Goal: Task Accomplishment & Management: Use online tool/utility

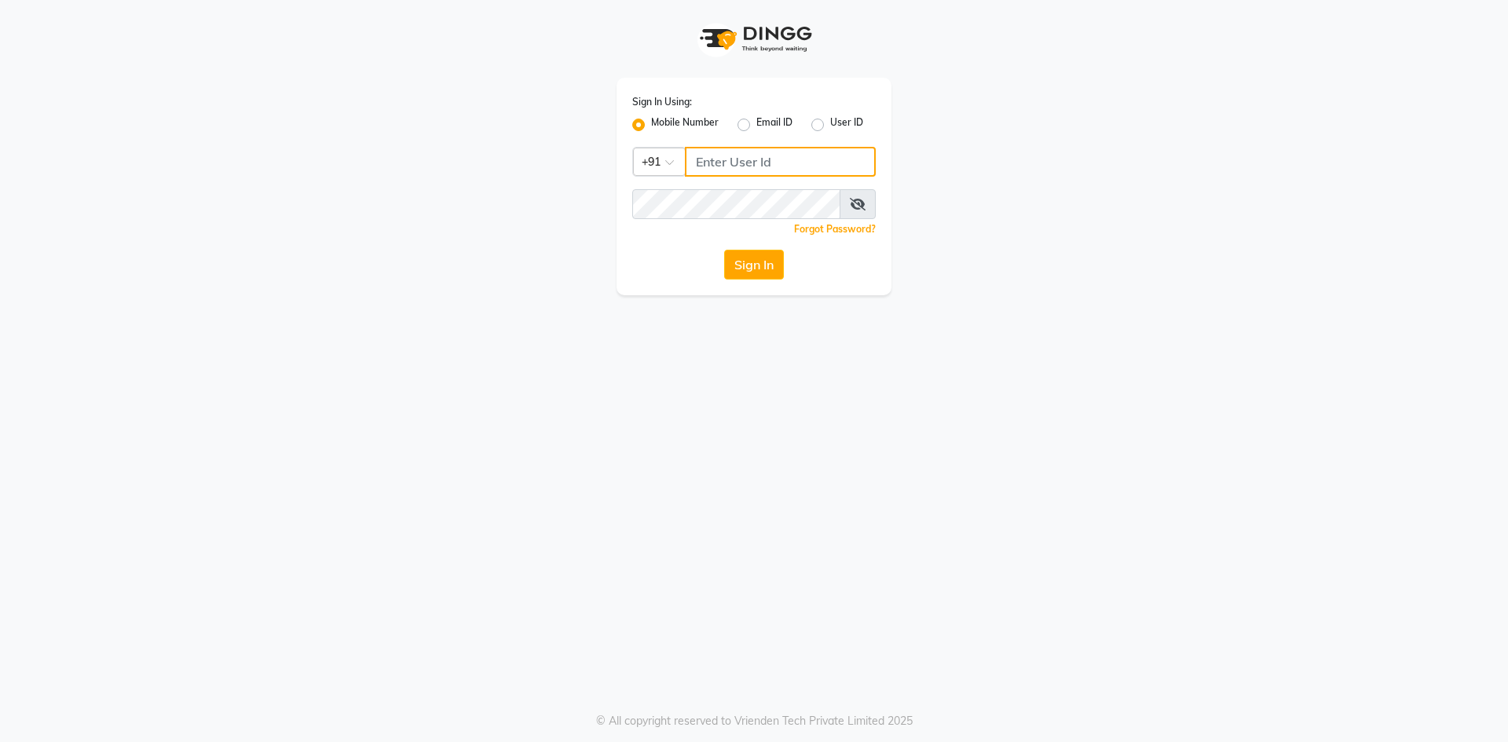
click at [752, 164] on input "Username" at bounding box center [780, 162] width 191 height 30
type input "6363023896"
click at [761, 268] on button "Sign In" at bounding box center [754, 265] width 60 height 30
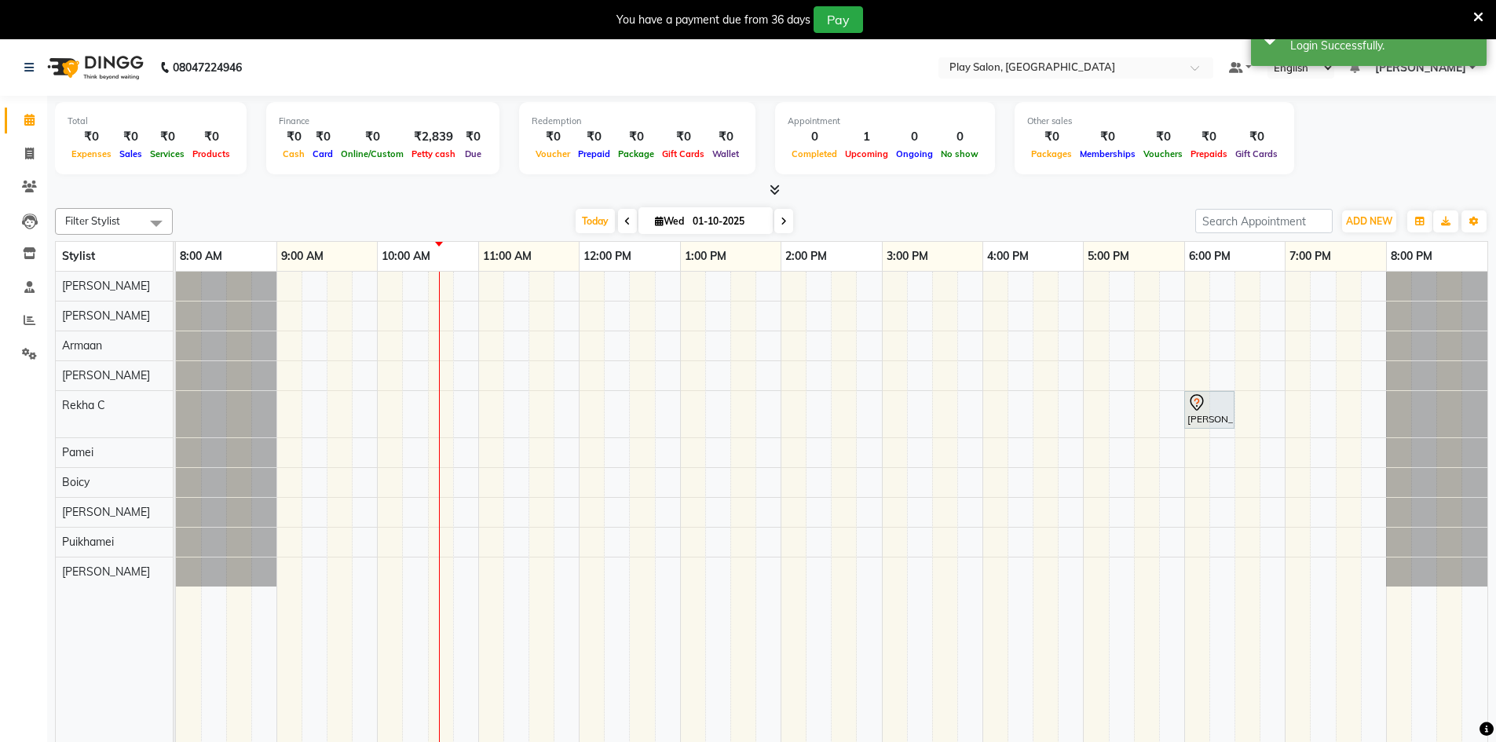
click at [783, 224] on icon at bounding box center [784, 221] width 6 height 9
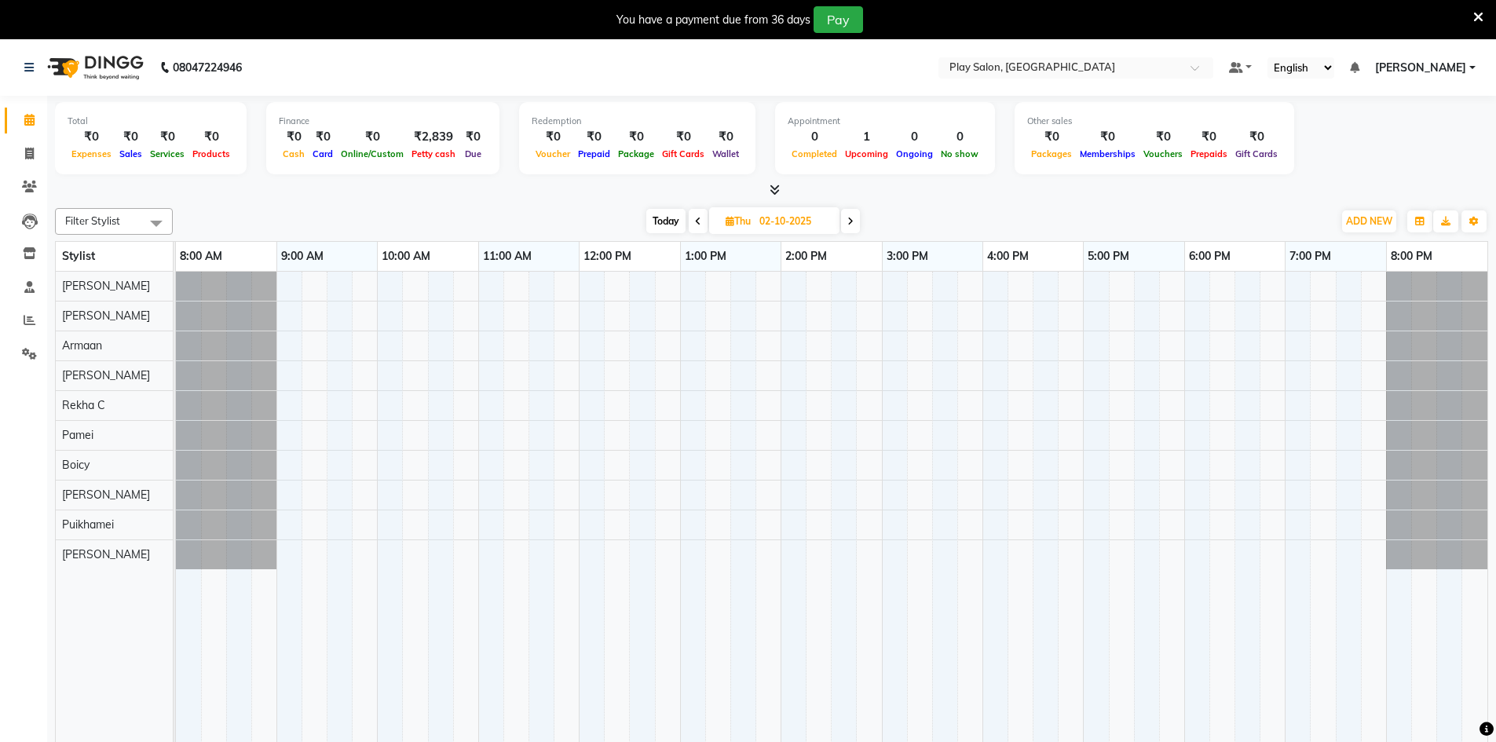
click at [845, 224] on span at bounding box center [850, 221] width 19 height 24
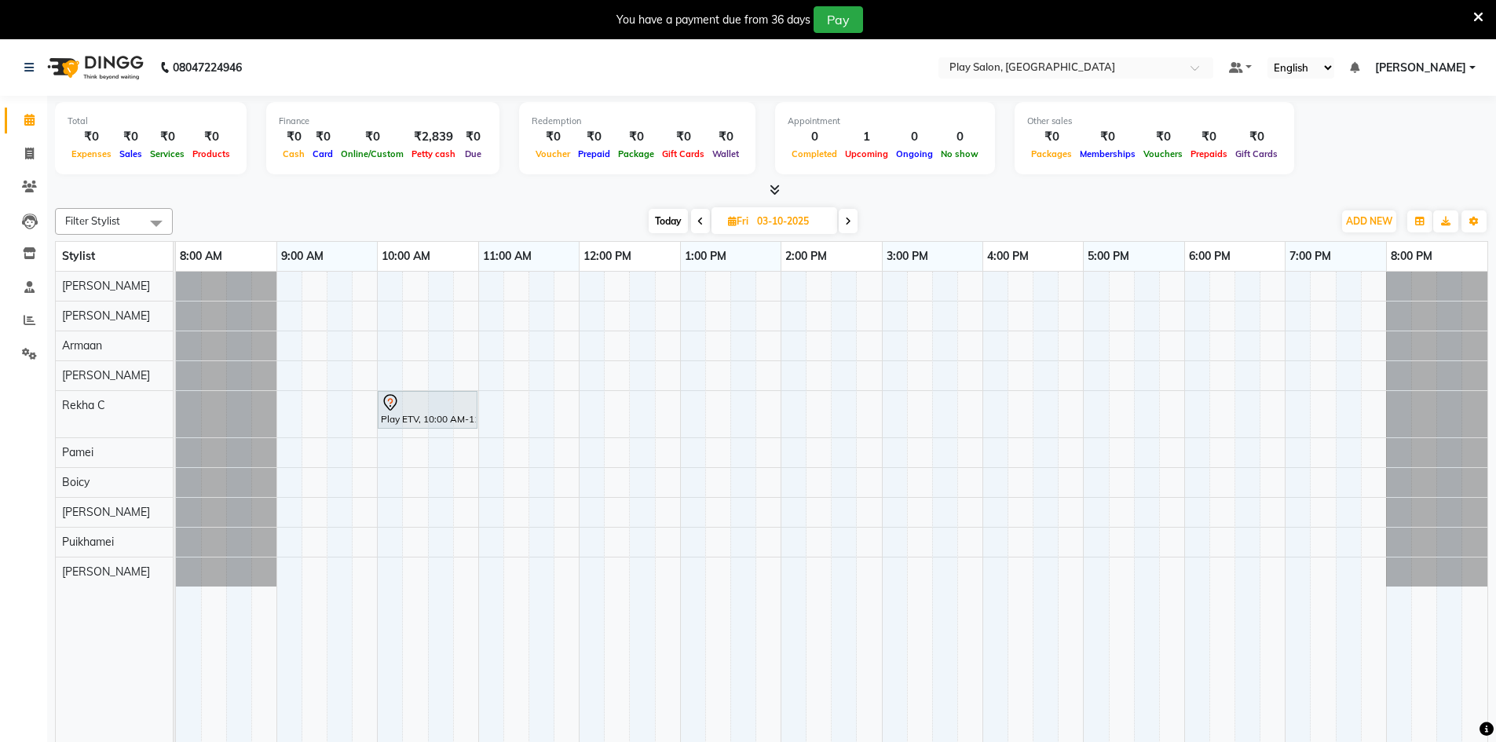
click at [698, 221] on icon at bounding box center [700, 221] width 6 height 9
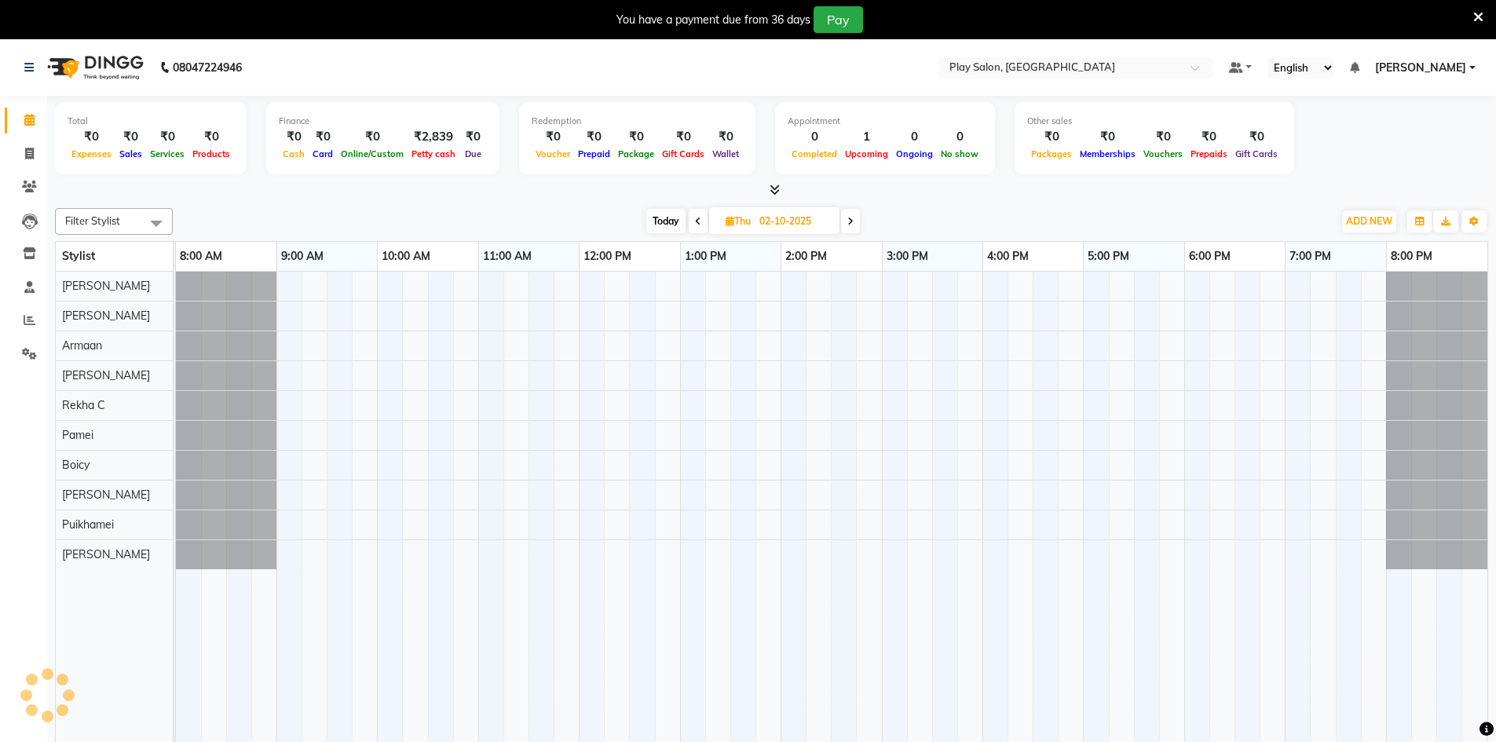
click at [698, 221] on icon at bounding box center [698, 221] width 6 height 9
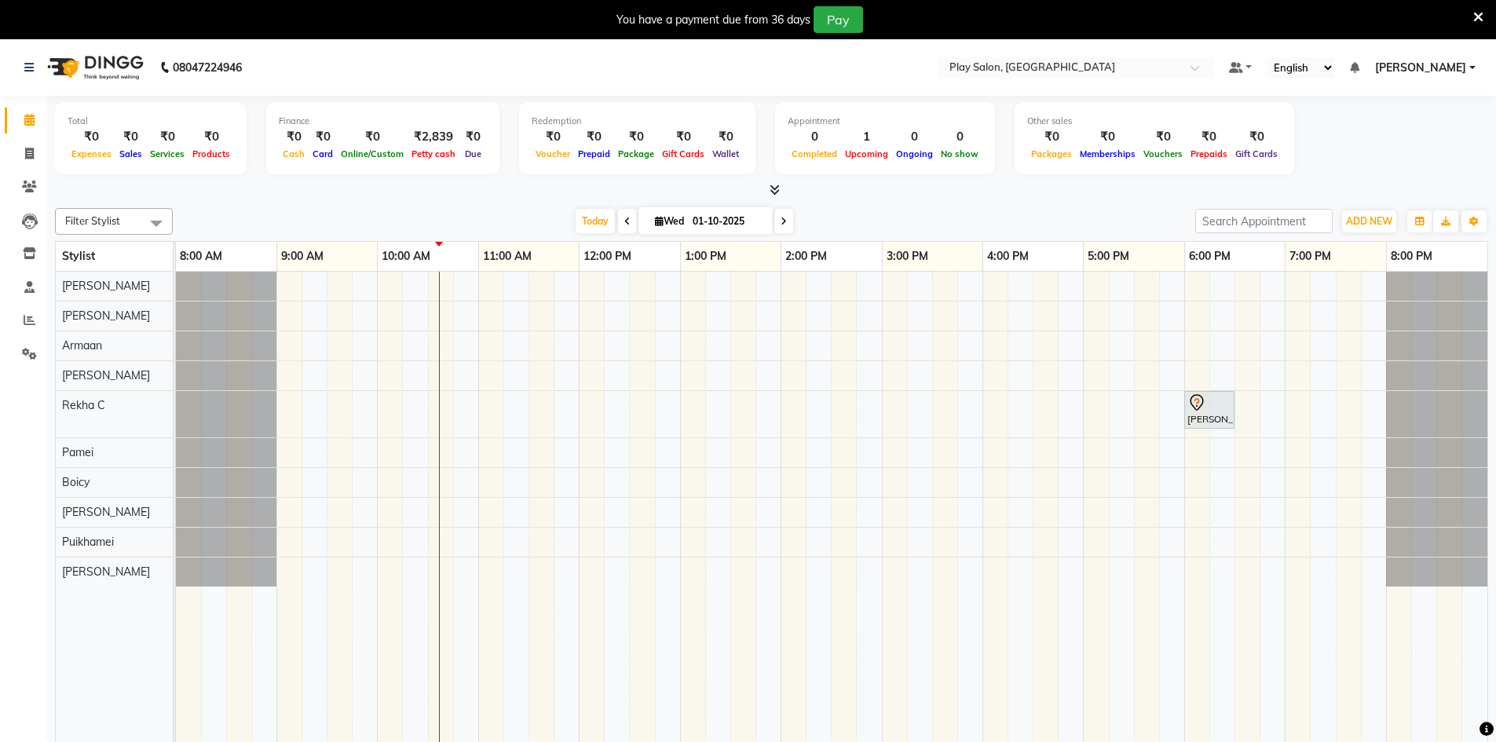
click at [628, 221] on span at bounding box center [627, 221] width 19 height 24
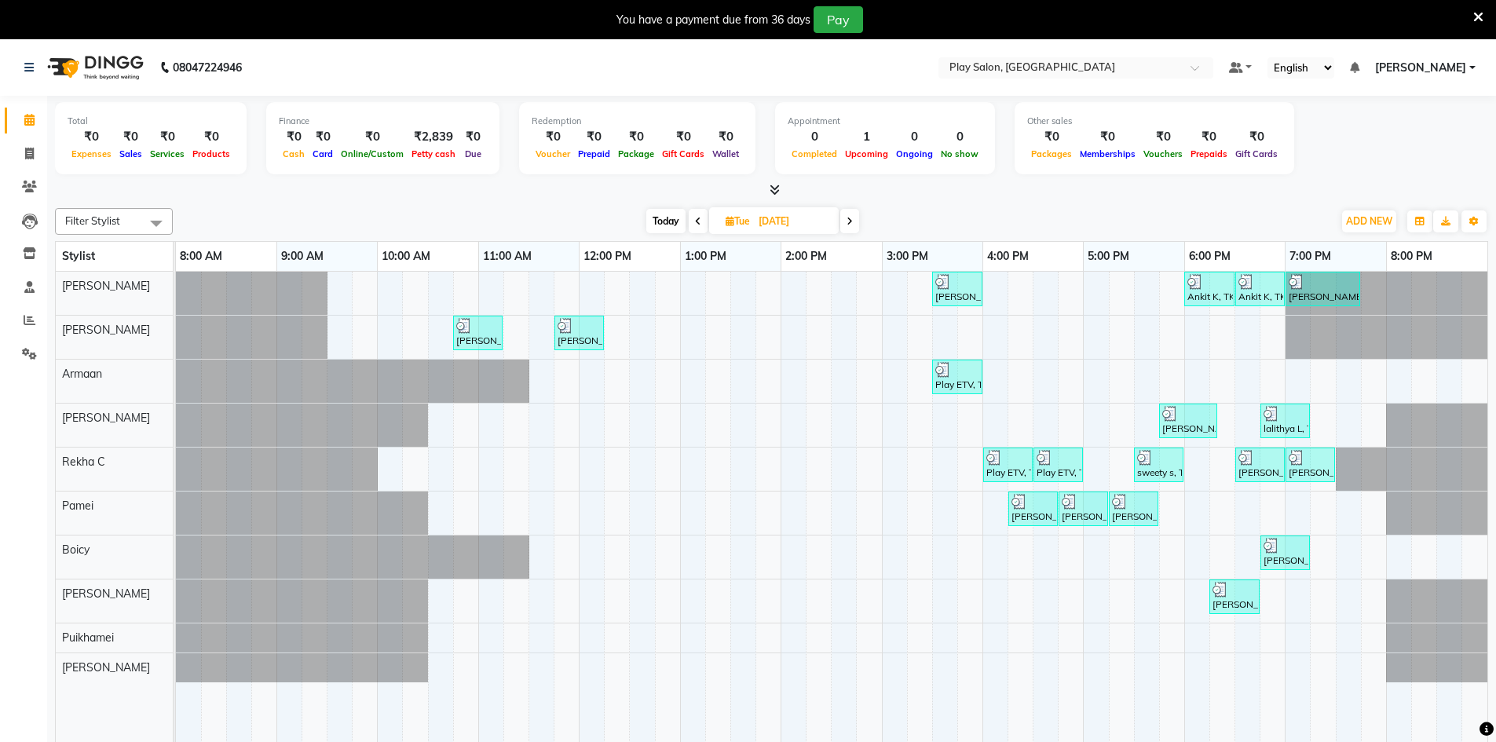
click at [853, 217] on icon at bounding box center [850, 221] width 6 height 9
type input "01-10-2025"
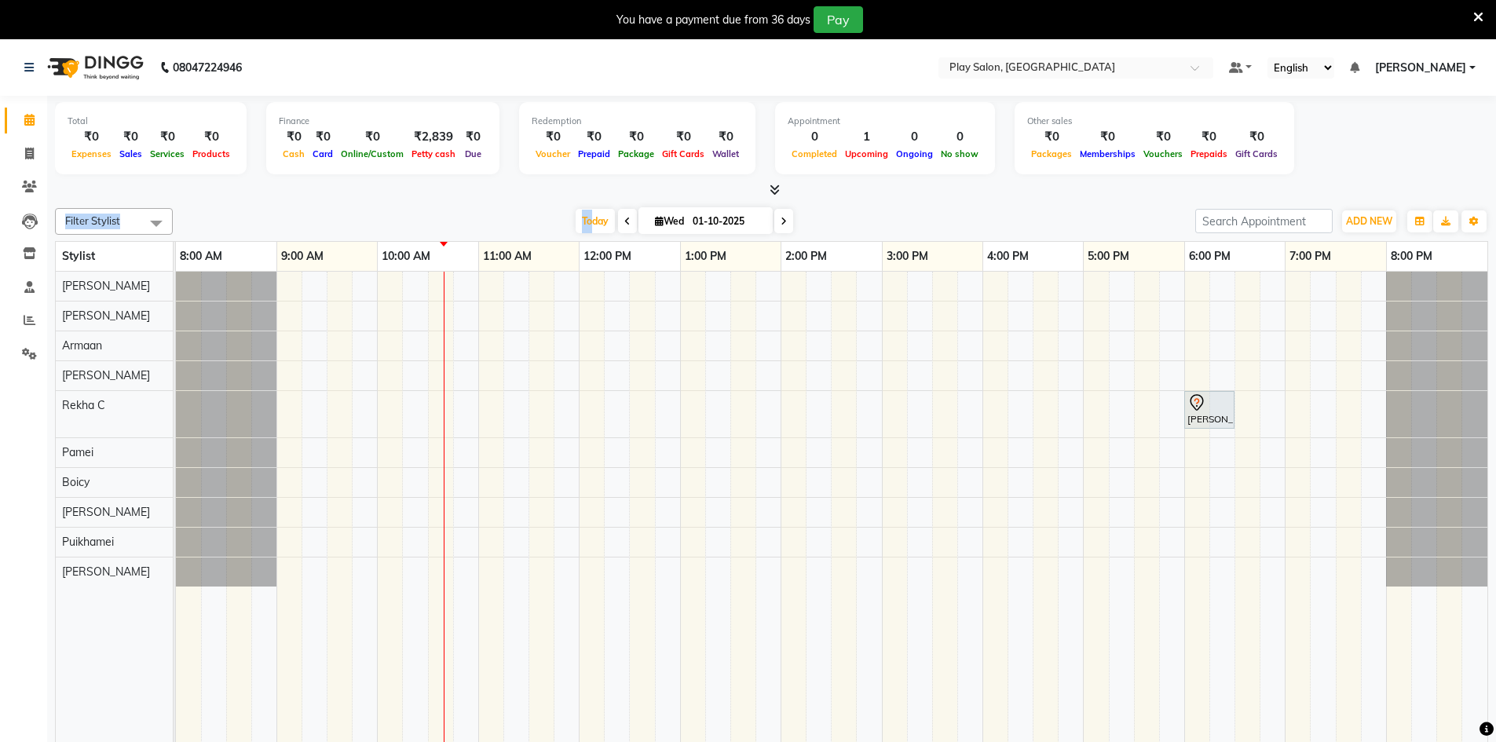
drag, startPoint x: 572, startPoint y: 185, endPoint x: 628, endPoint y: 251, distance: 86.4
click at [628, 251] on div "Total ₹0 Expenses ₹0 Sales ₹0 Services ₹0 Products Finance ₹0 Cash ₹0 Card ₹0 O…" at bounding box center [771, 433] width 1449 height 674
click at [628, 251] on link "12:00 PM" at bounding box center [608, 256] width 56 height 23
click at [827, 457] on div "[PERSON_NAME], TK01, 06:00 PM-06:30 PM, Beauty Essentials - Full Legs Brighteni…" at bounding box center [832, 518] width 1312 height 493
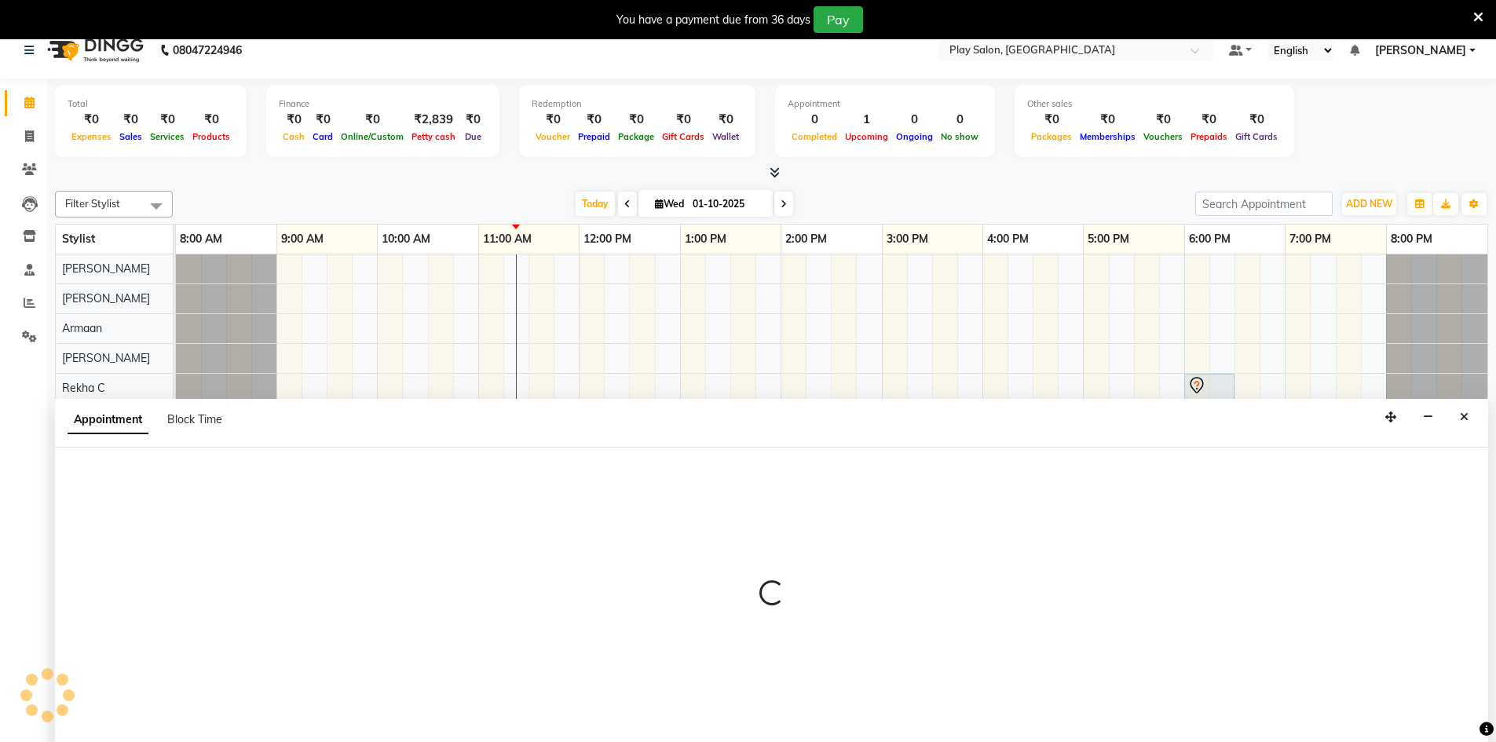
scroll to position [39, 0]
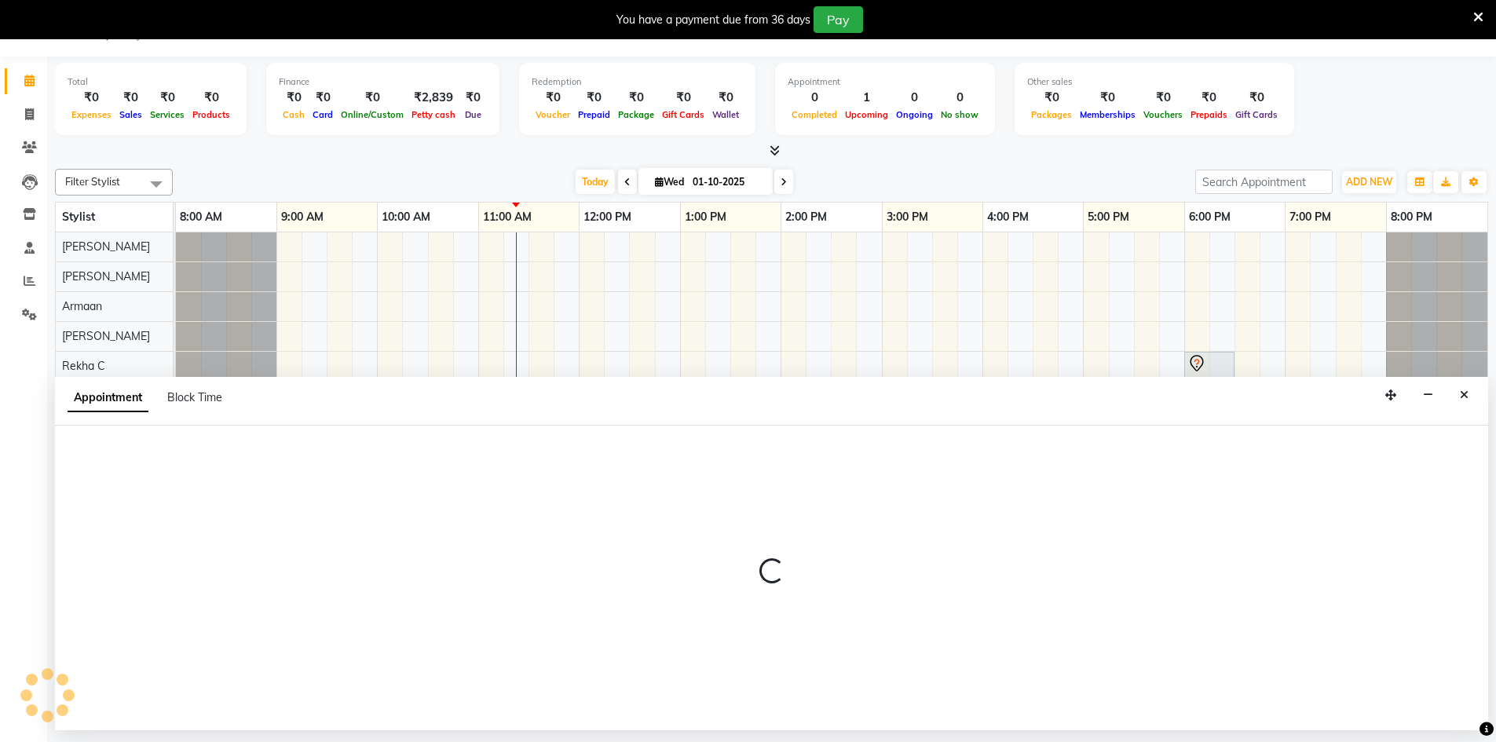
select select "88573"
select select "855"
select select "tentative"
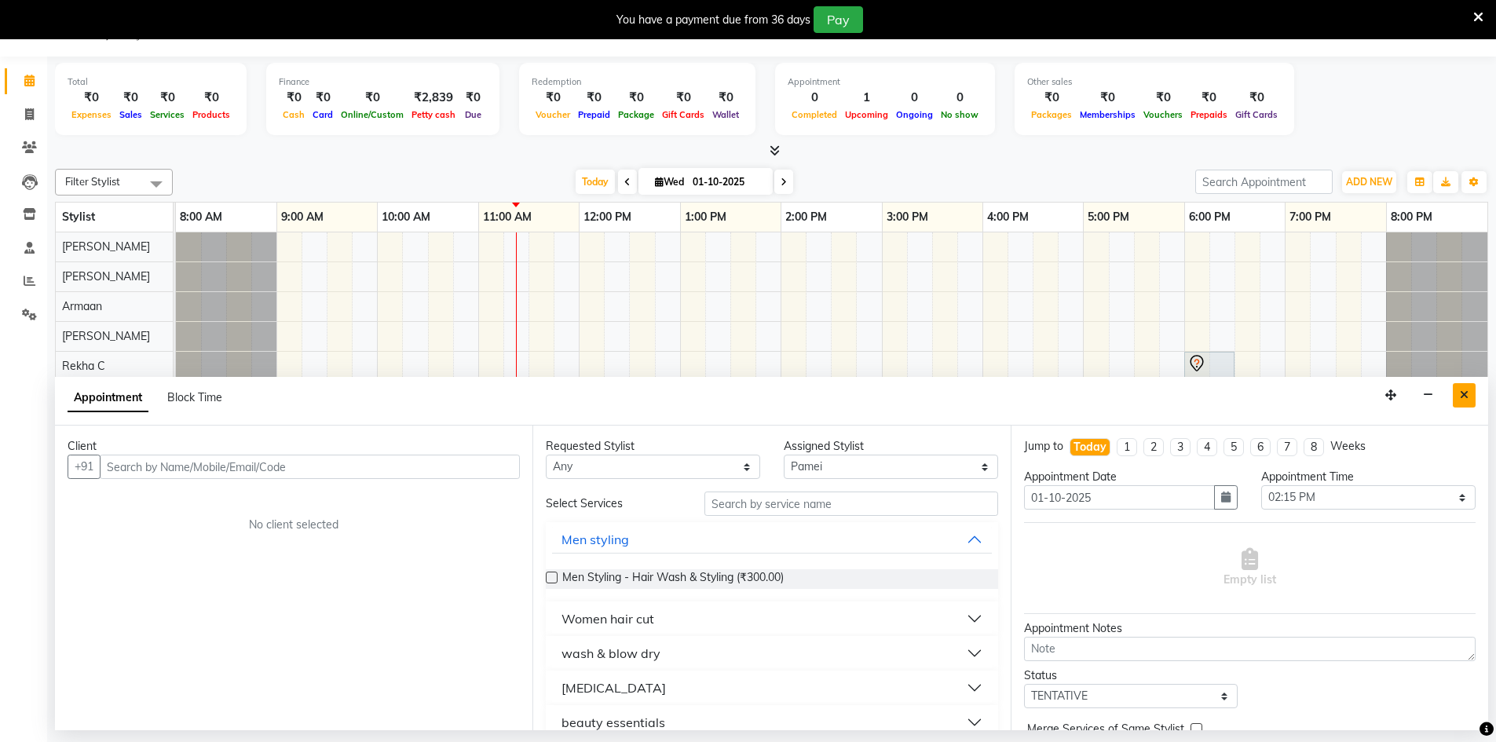
click at [1473, 386] on button "Close" at bounding box center [1464, 395] width 23 height 24
